Goal: Task Accomplishment & Management: Manage account settings

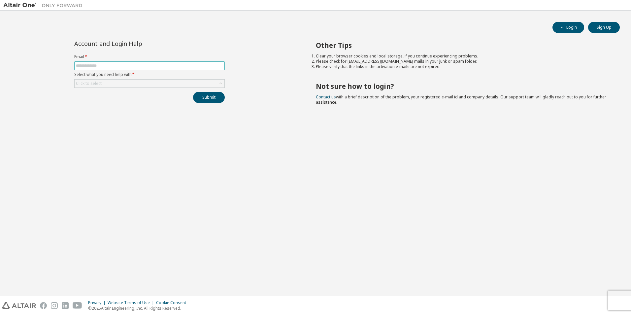
click at [105, 68] on span at bounding box center [149, 65] width 150 height 9
click at [108, 67] on input "text" at bounding box center [149, 65] width 147 height 5
type input "**********"
click at [166, 84] on div "Click to select" at bounding box center [150, 84] width 150 height 8
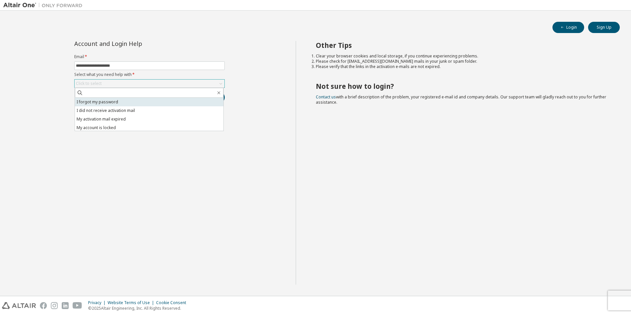
click at [112, 103] on li "I forgot my password" at bounding box center [149, 102] width 149 height 9
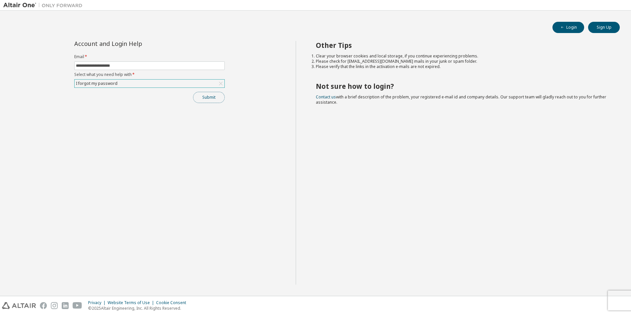
click at [211, 99] on button "Submit" at bounding box center [209, 97] width 32 height 11
click at [214, 97] on button "Submit" at bounding box center [209, 97] width 32 height 11
